Goal: Answer question/provide support: Share knowledge or assist other users

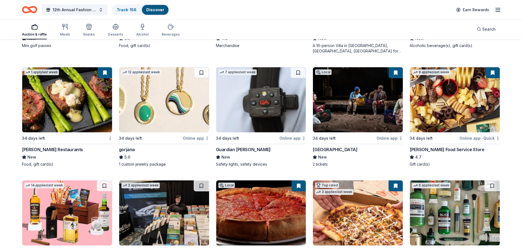
scroll to position [1096, 0]
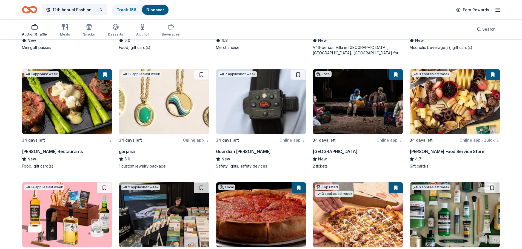
click at [105, 75] on button at bounding box center [105, 74] width 14 height 11
click at [102, 75] on button at bounding box center [105, 74] width 14 height 11
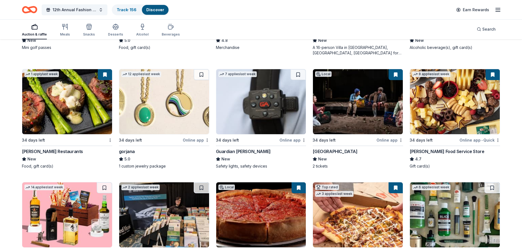
click at [58, 90] on img at bounding box center [67, 101] width 90 height 65
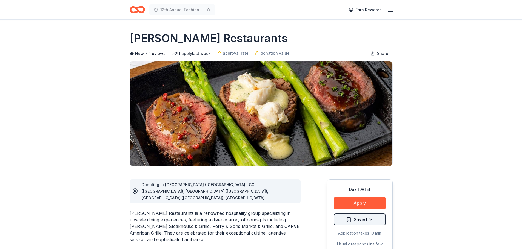
click at [375, 219] on html "12th Annual Fashion Show Earn Rewards Due in 34 days Share Perry's Restaurants …" at bounding box center [261, 124] width 522 height 249
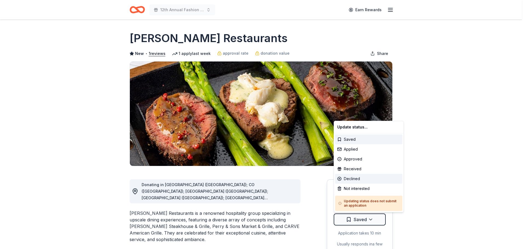
click at [353, 180] on div "Declined" at bounding box center [368, 179] width 67 height 10
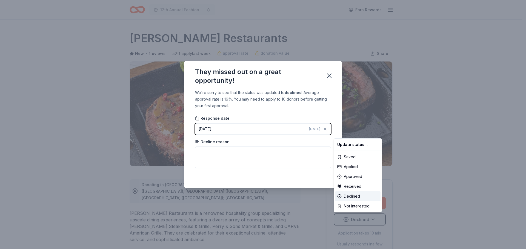
click at [213, 152] on html "12th Annual Fashion Show Earn Rewards Due in 34 days Share Perry's Restaurants …" at bounding box center [263, 124] width 526 height 249
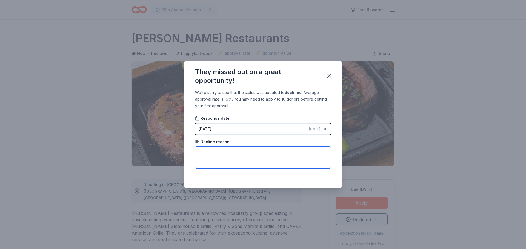
click at [213, 152] on textarea at bounding box center [263, 158] width 136 height 22
type textarea "Unknown."
click at [330, 76] on icon "button" at bounding box center [329, 76] width 8 height 8
